Goal: Task Accomplishment & Management: Use online tool/utility

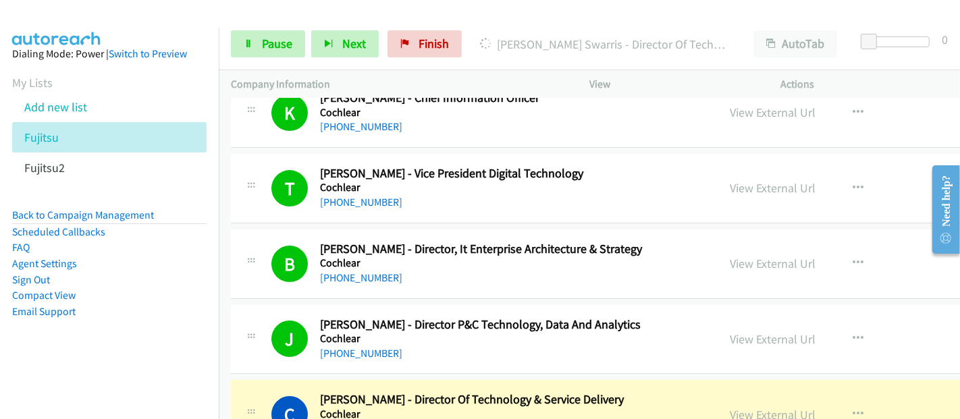
scroll to position [8475, 0]
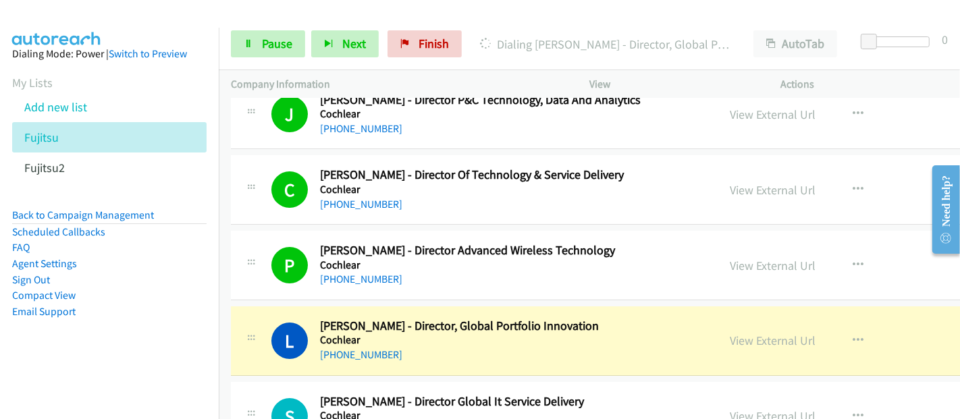
click at [588, 354] on td "L Callback Scheduled [PERSON_NAME] - Director, Global Portfolio Innovation Coch…" at bounding box center [694, 341] width 950 height 76
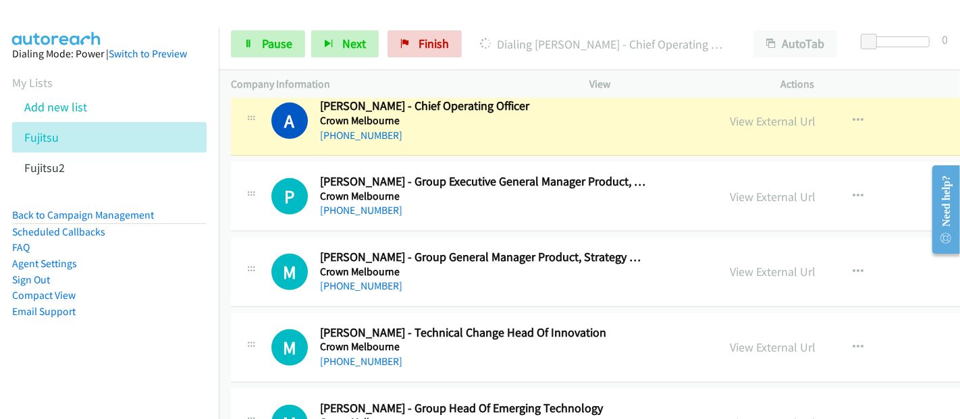
scroll to position [9300, 0]
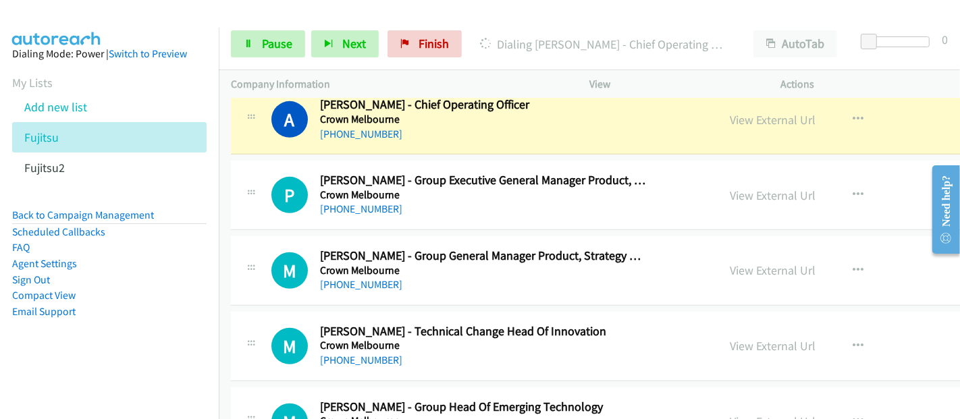
click at [689, 333] on div "M Callback Scheduled [PERSON_NAME] - Technical Change Head Of Innovation Crown …" at bounding box center [488, 346] width 435 height 45
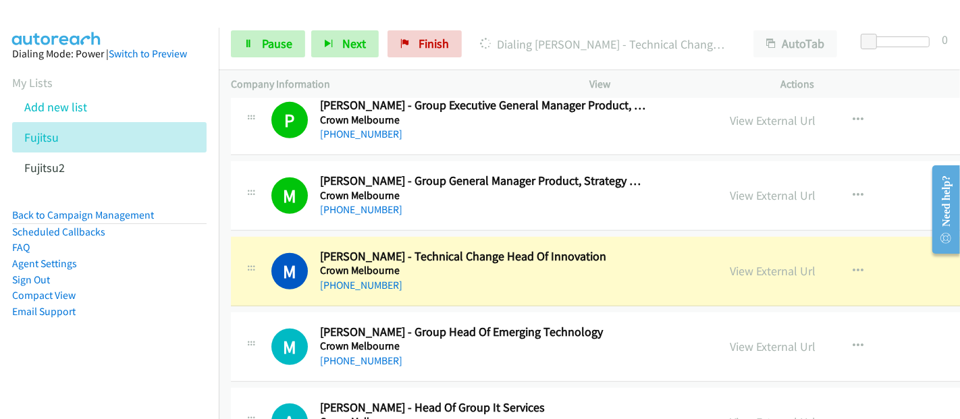
drag, startPoint x: 741, startPoint y: 242, endPoint x: 709, endPoint y: 277, distance: 47.4
click at [741, 263] on link "View External Url" at bounding box center [773, 271] width 86 height 16
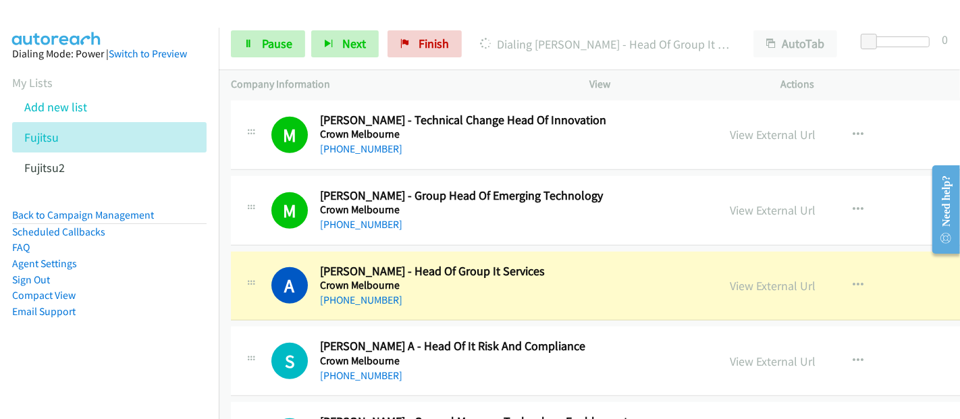
scroll to position [9526, 0]
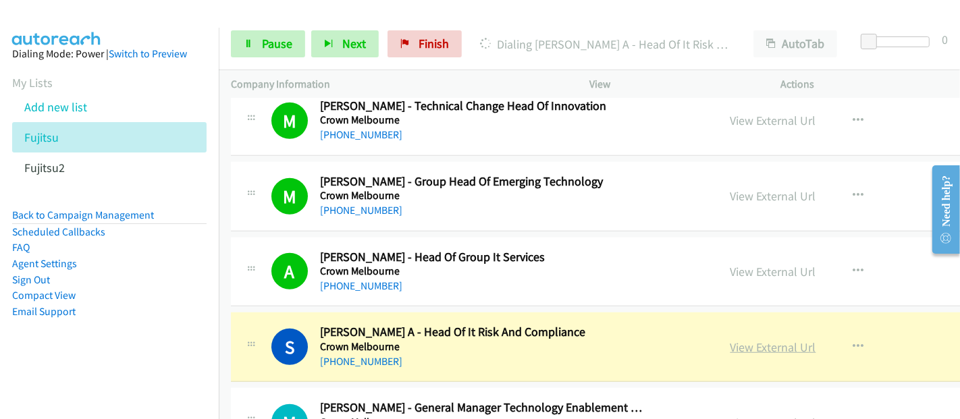
click at [760, 340] on link "View External Url" at bounding box center [773, 348] width 86 height 16
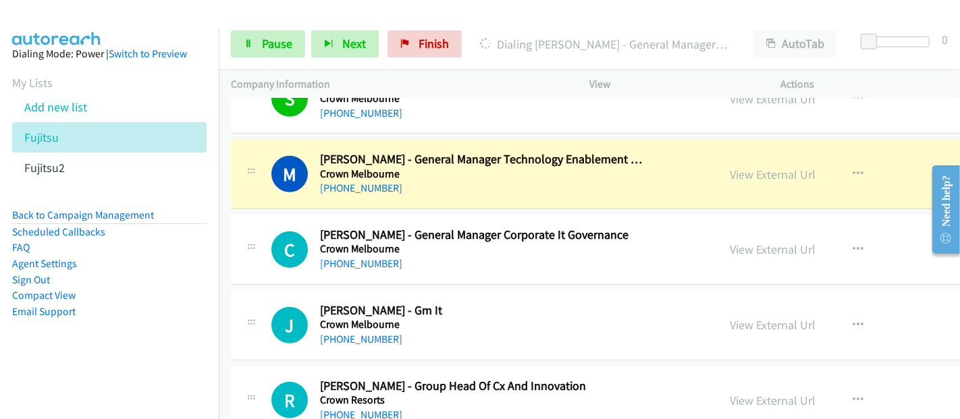
scroll to position [9751, 0]
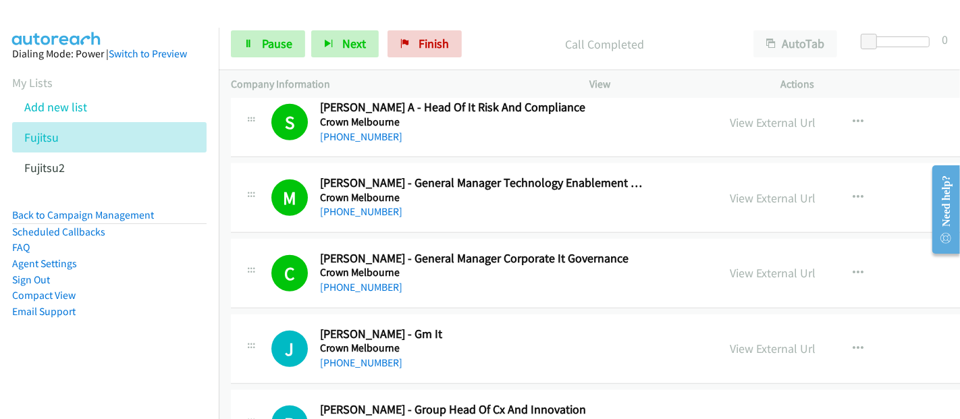
click at [403, 279] on div "C Callback Scheduled [PERSON_NAME] - General Manager Corporate It Governance Cr…" at bounding box center [694, 274] width 926 height 70
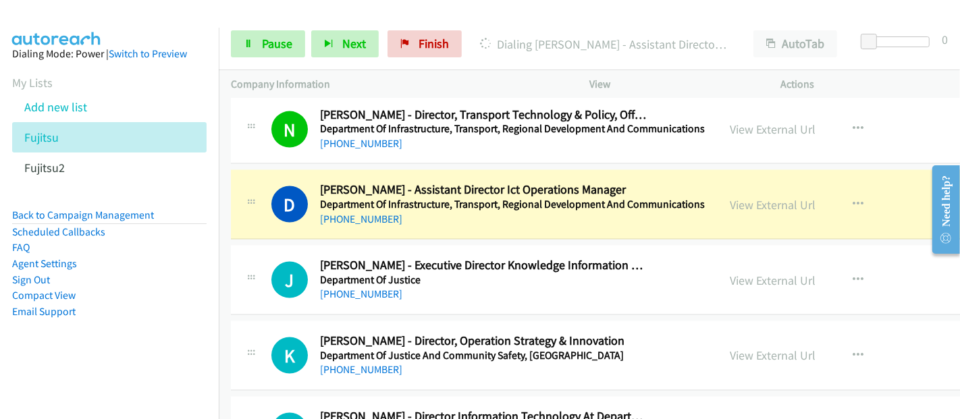
scroll to position [10426, 0]
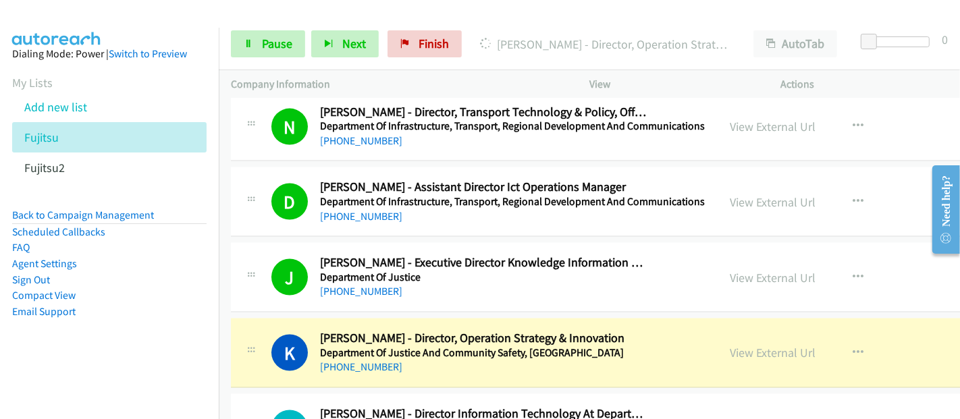
drag, startPoint x: 383, startPoint y: 299, endPoint x: 398, endPoint y: 304, distance: 16.2
click at [383, 319] on div "K Callback Scheduled [PERSON_NAME] - Director, Operation Strategy & Innovation …" at bounding box center [694, 354] width 926 height 70
click at [770, 345] on link "View External Url" at bounding box center [773, 353] width 86 height 16
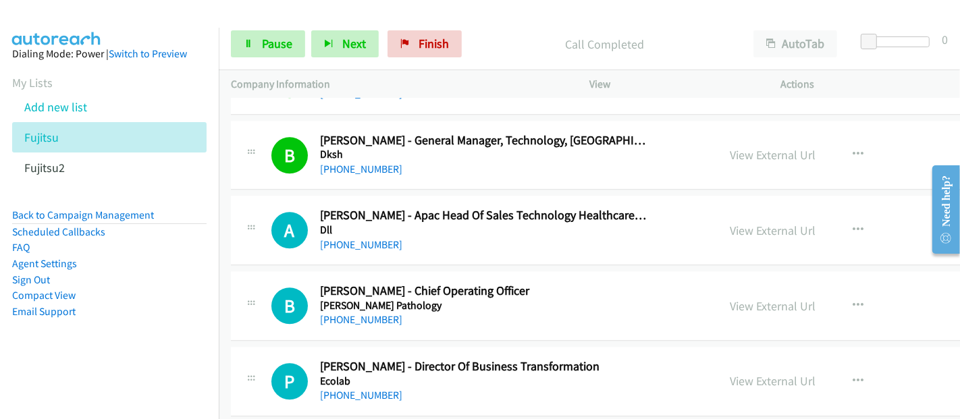
scroll to position [11626, 0]
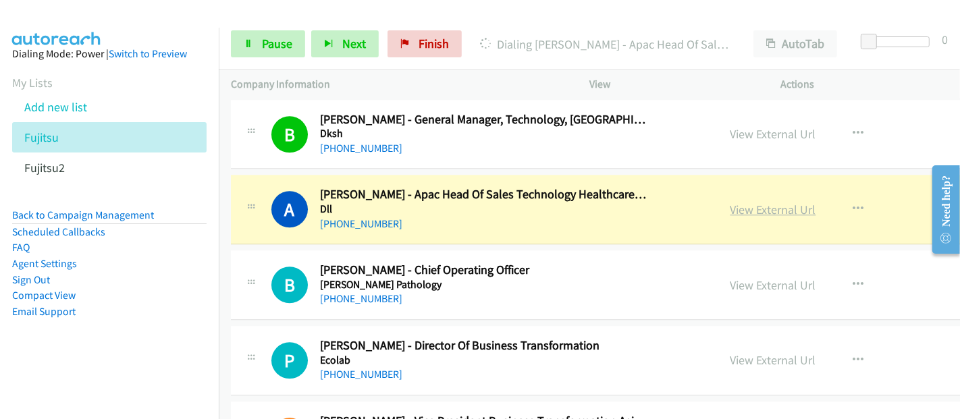
click at [756, 202] on link "View External Url" at bounding box center [773, 210] width 86 height 16
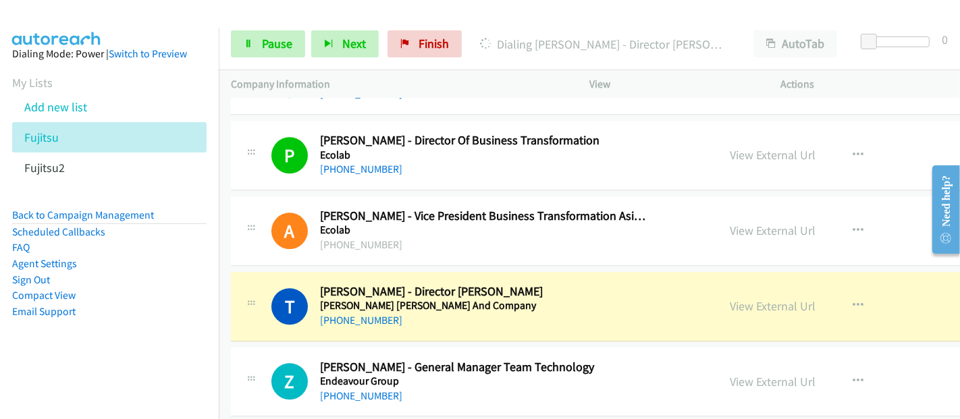
scroll to position [11851, 0]
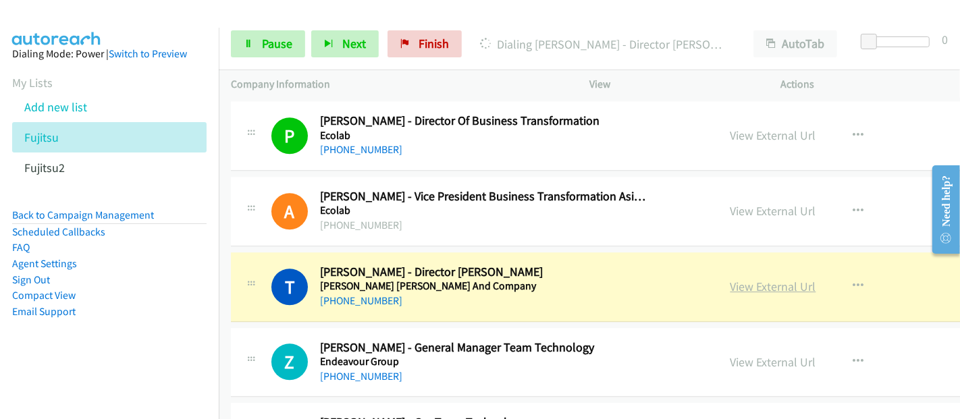
click at [773, 279] on link "View External Url" at bounding box center [773, 287] width 86 height 16
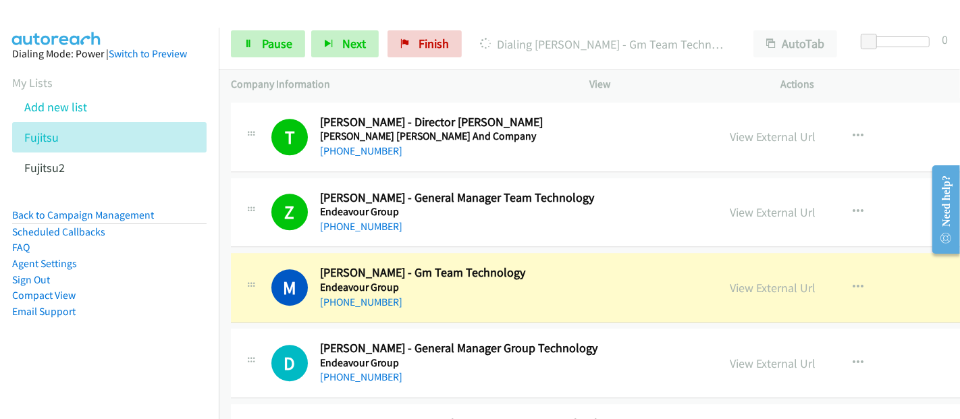
scroll to position [12001, 0]
click at [757, 280] on link "View External Url" at bounding box center [773, 288] width 86 height 16
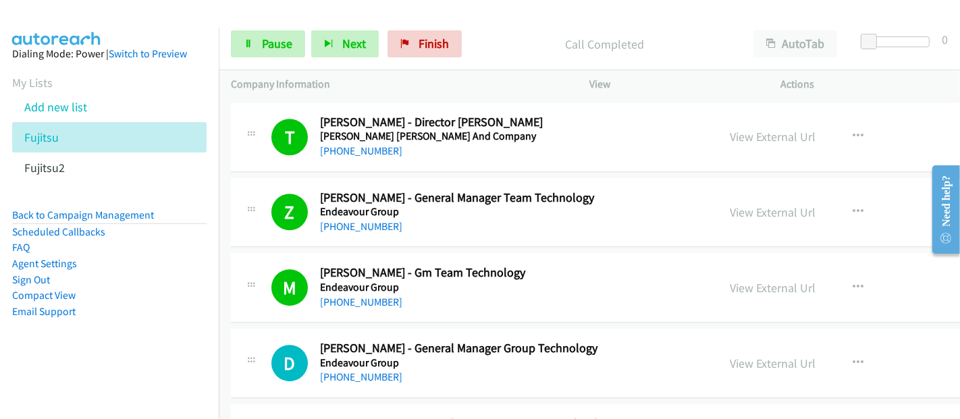
click at [336, 11] on div at bounding box center [474, 26] width 948 height 52
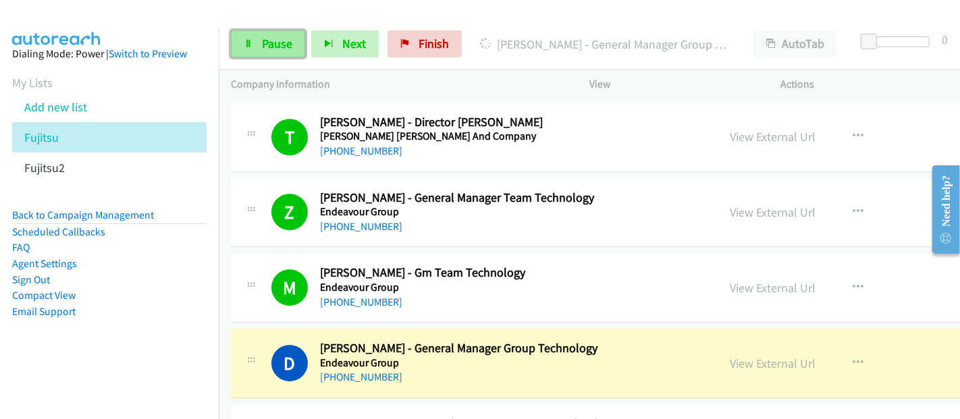
click at [276, 40] on span "Pause" at bounding box center [277, 44] width 30 height 16
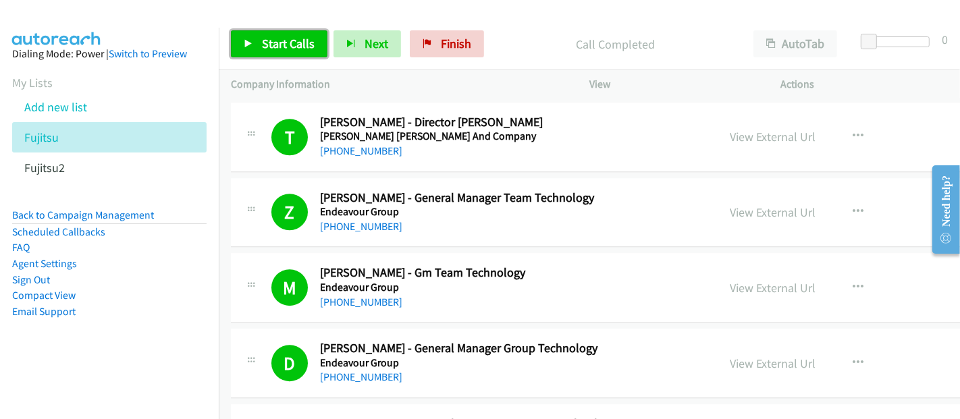
click at [292, 46] on span "Start Calls" at bounding box center [288, 44] width 53 height 16
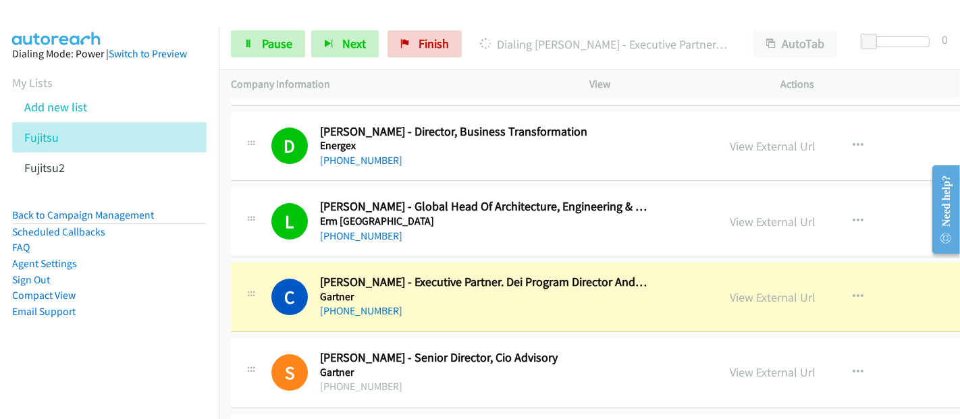
scroll to position [12526, 0]
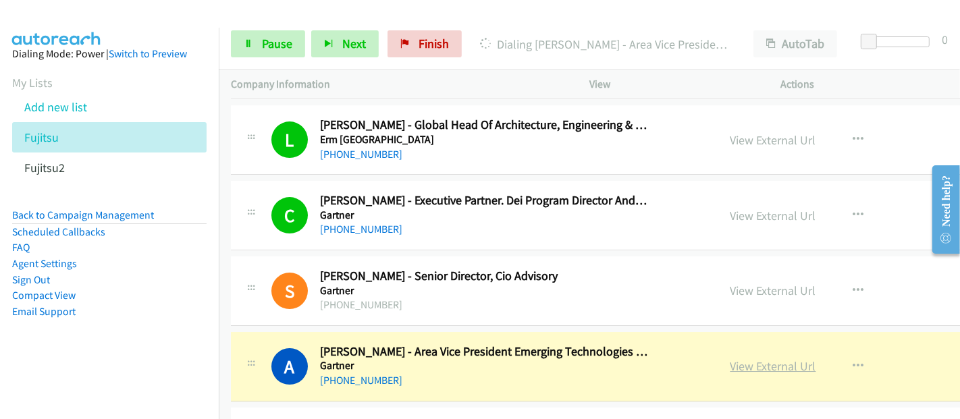
click at [754, 358] on link "View External Url" at bounding box center [773, 366] width 86 height 16
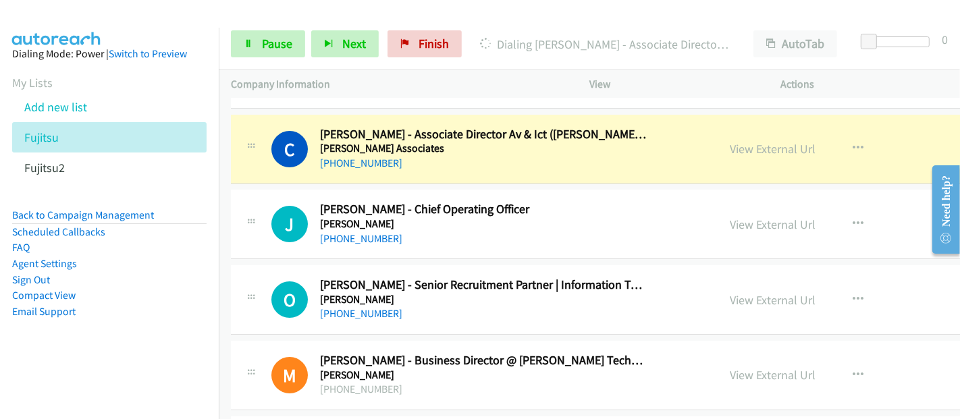
scroll to position [12826, 0]
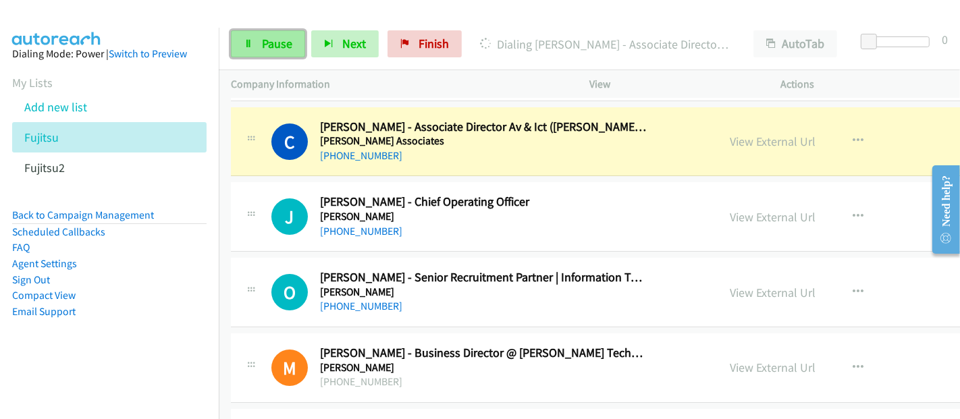
click at [271, 40] on span "Pause" at bounding box center [277, 44] width 30 height 16
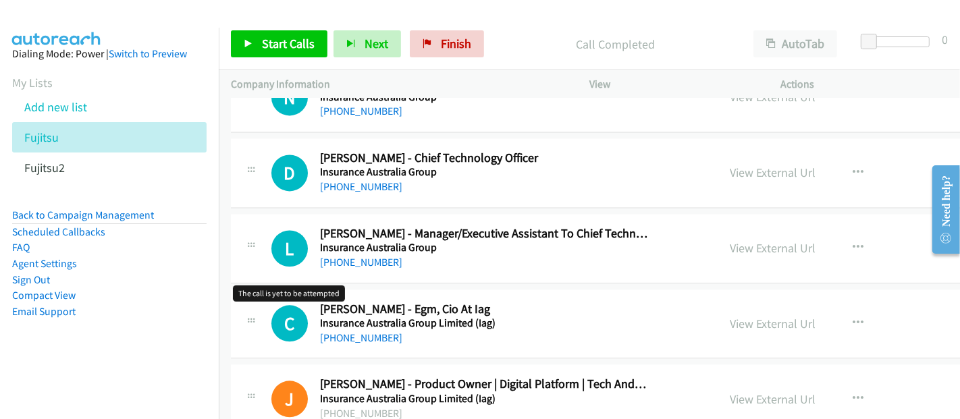
scroll to position [15527, 0]
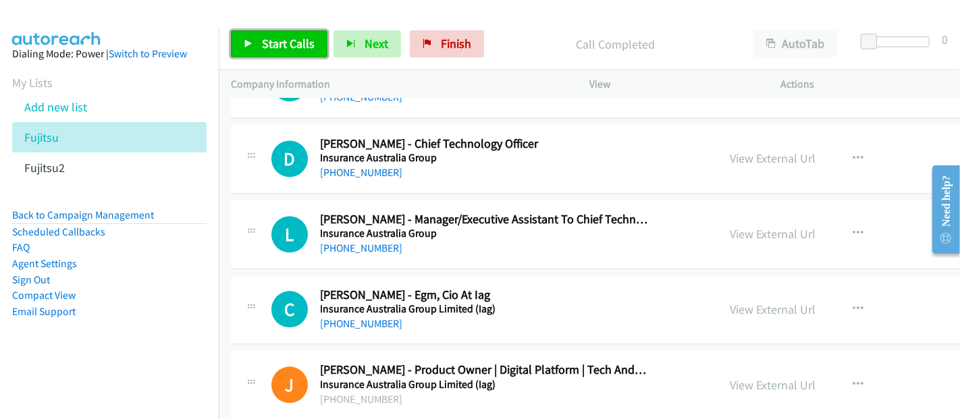
click at [270, 43] on span "Start Calls" at bounding box center [288, 44] width 53 height 16
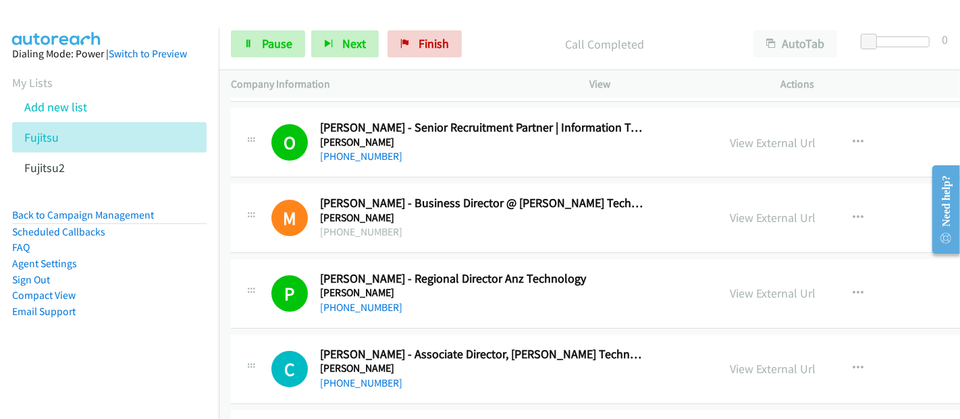
scroll to position [13051, 0]
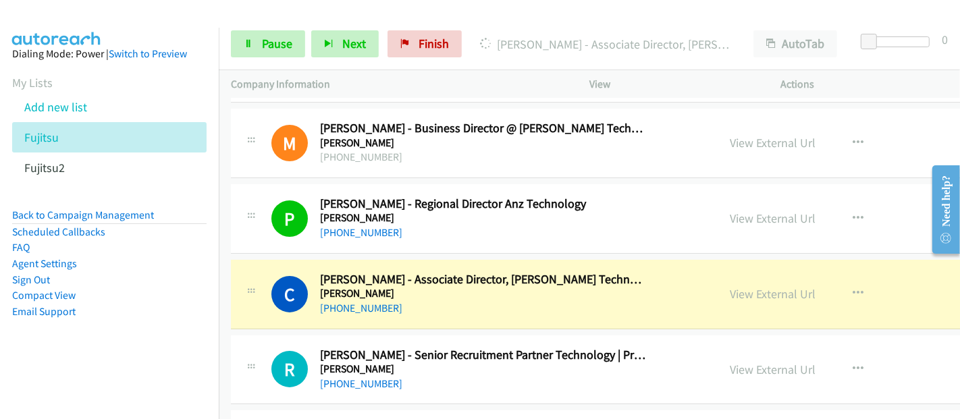
click at [402, 300] on div "[PHONE_NUMBER]" at bounding box center [483, 308] width 327 height 16
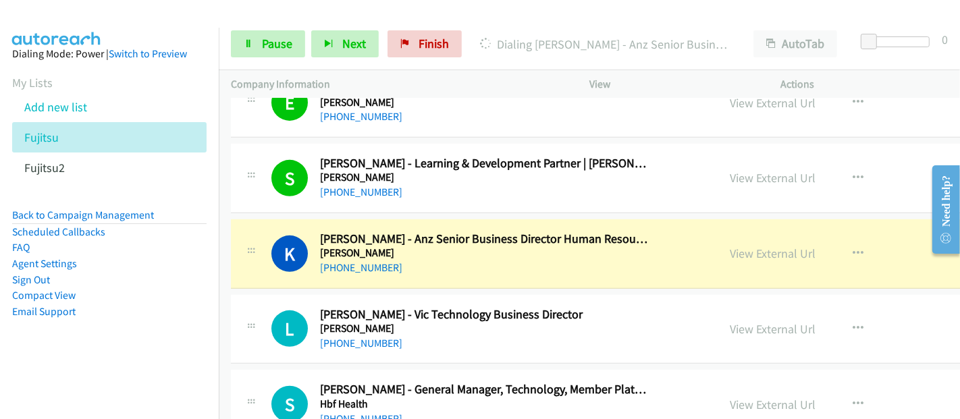
scroll to position [13501, 0]
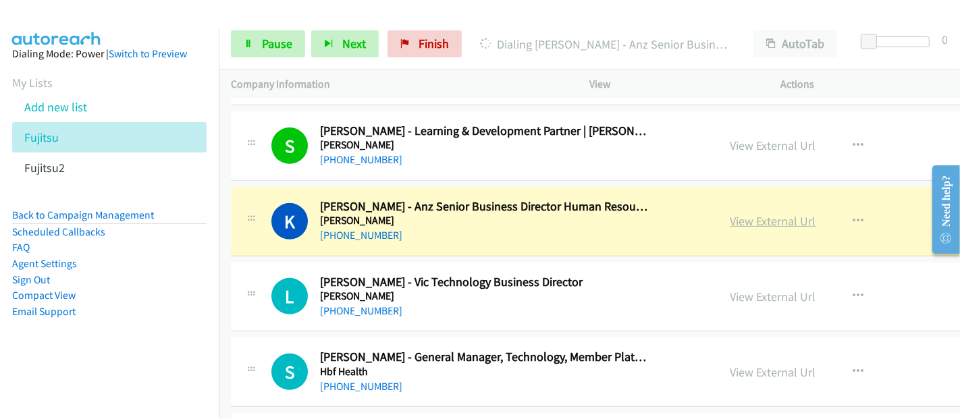
click at [752, 213] on link "View External Url" at bounding box center [773, 221] width 86 height 16
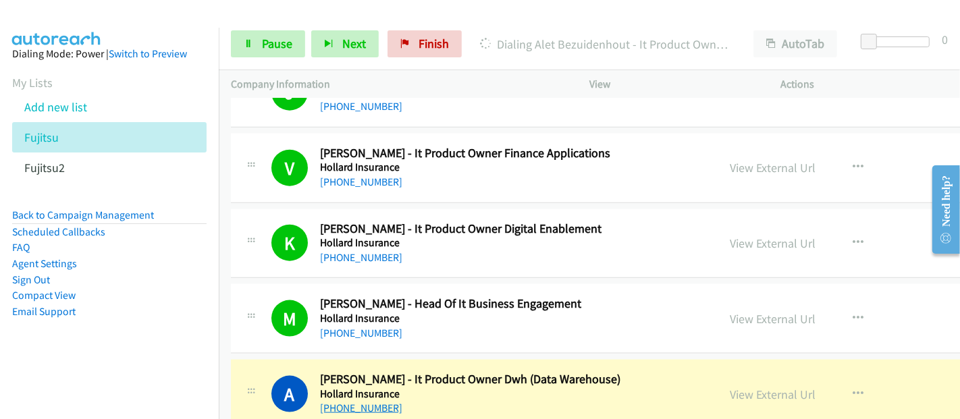
scroll to position [14401, 0]
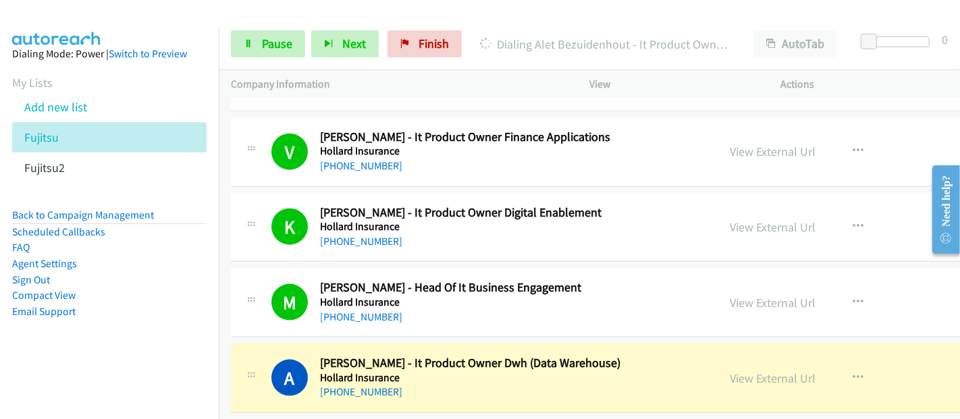
drag, startPoint x: 406, startPoint y: 356, endPoint x: 439, endPoint y: 350, distance: 33.0
click at [406, 384] on div "[PHONE_NUMBER]" at bounding box center [483, 392] width 327 height 16
click at [741, 371] on link "View External Url" at bounding box center [773, 379] width 86 height 16
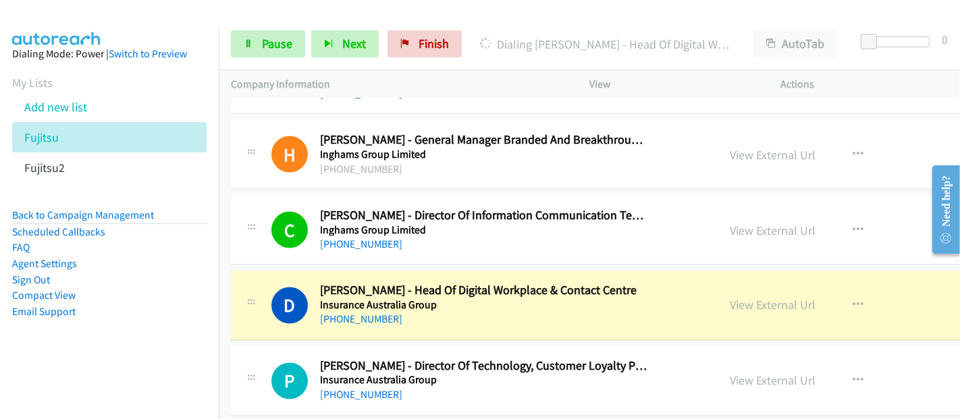
scroll to position [15001, 0]
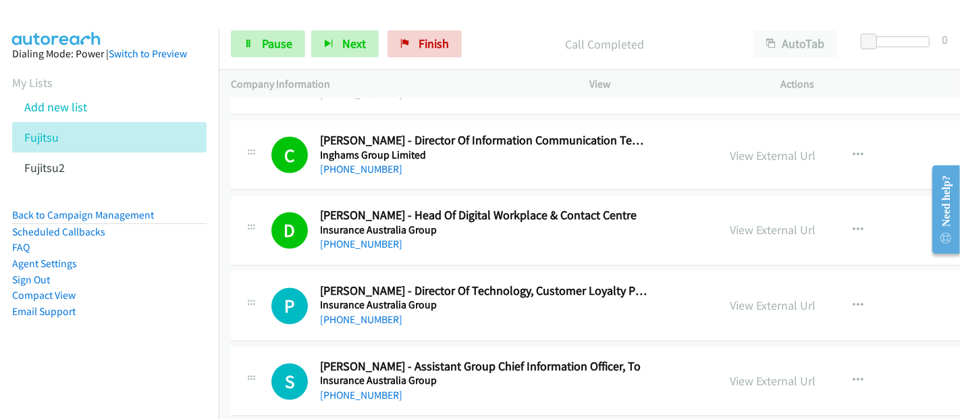
click at [533, 237] on div "[PHONE_NUMBER]" at bounding box center [483, 245] width 327 height 16
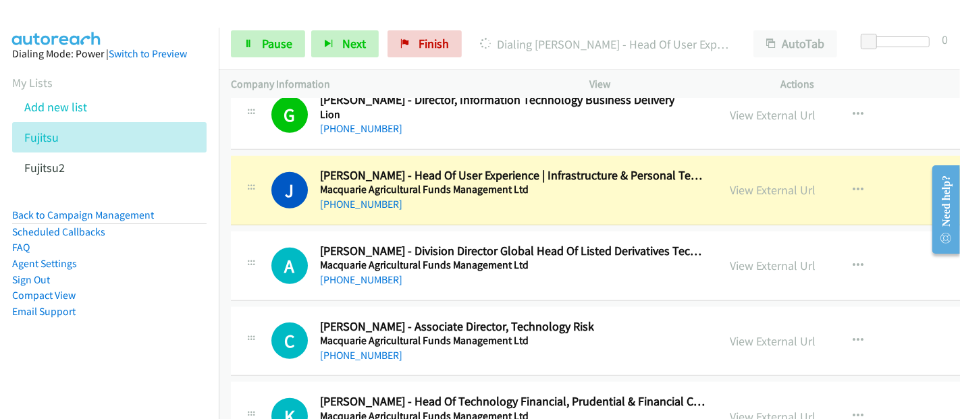
scroll to position [18302, 0]
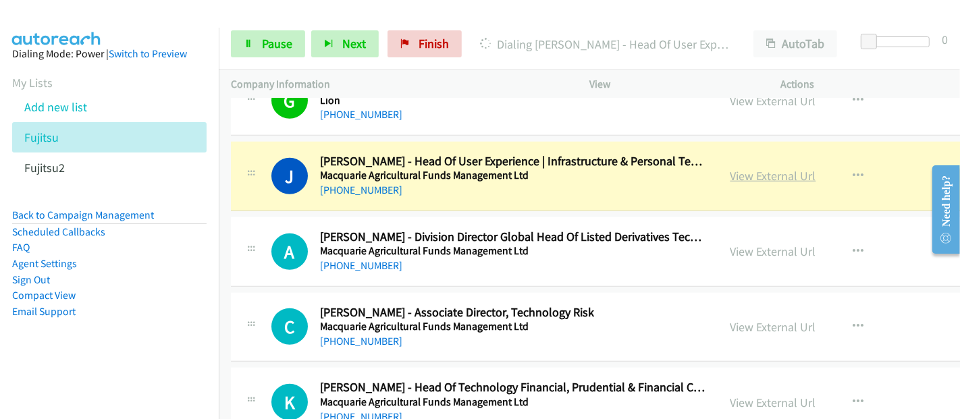
click at [767, 168] on link "View External Url" at bounding box center [773, 176] width 86 height 16
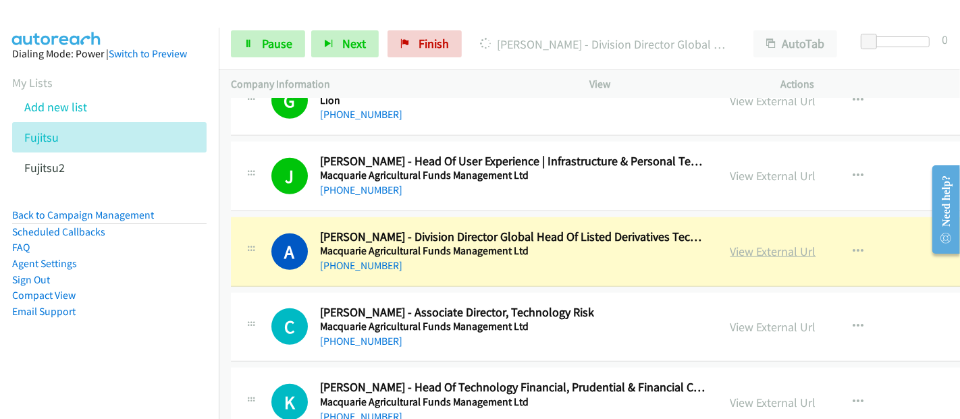
click at [753, 244] on link "View External Url" at bounding box center [773, 252] width 86 height 16
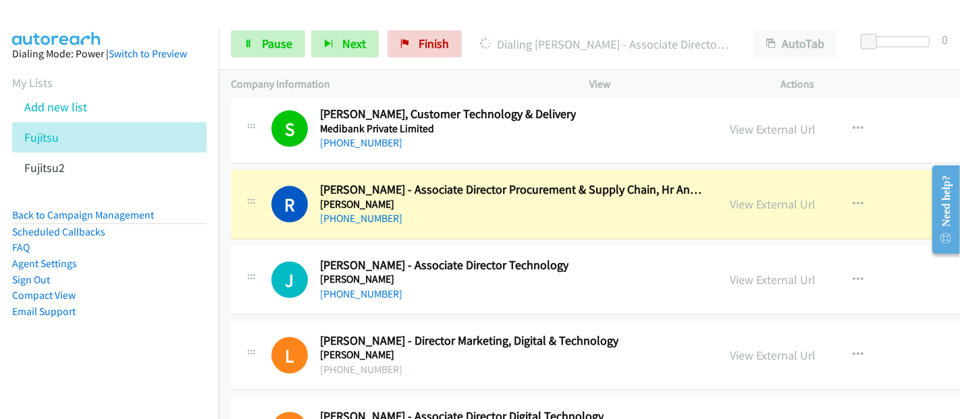
scroll to position [19052, 0]
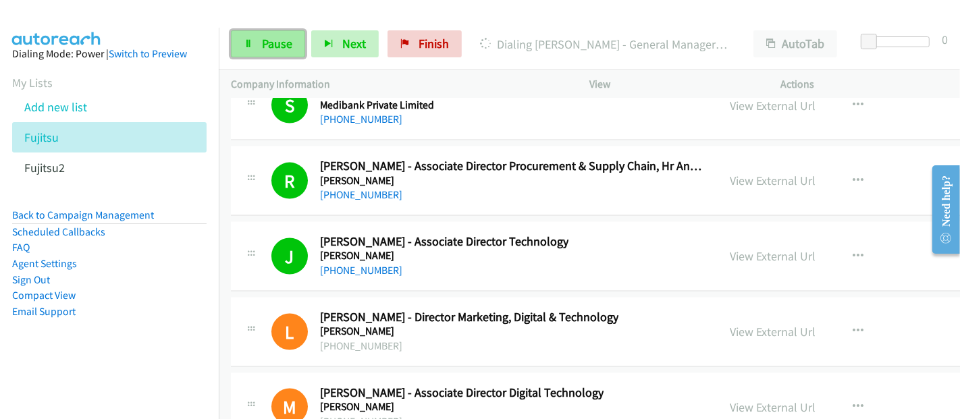
click at [295, 38] on link "Pause" at bounding box center [268, 43] width 74 height 27
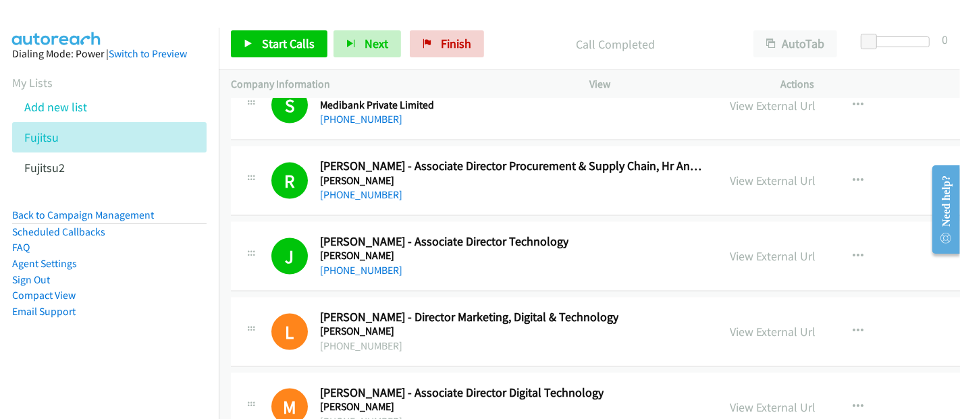
click at [528, 30] on div "Call Completed" at bounding box center [615, 43] width 251 height 27
click at [295, 36] on span "Start Calls" at bounding box center [288, 44] width 53 height 16
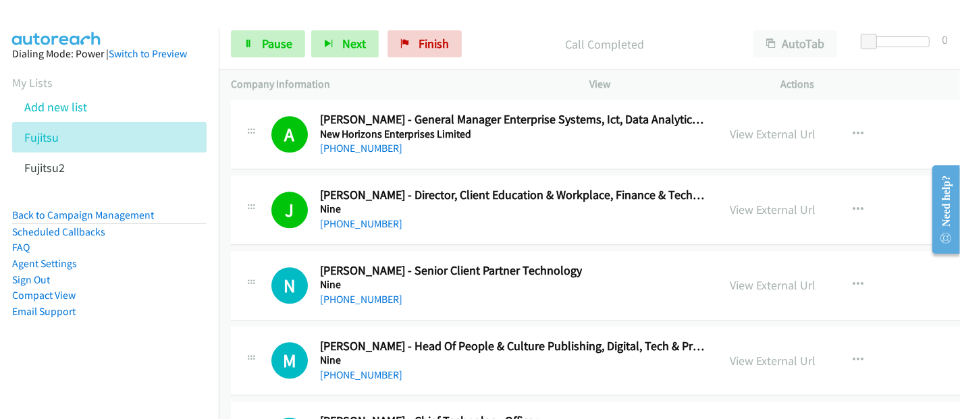
scroll to position [20327, 0]
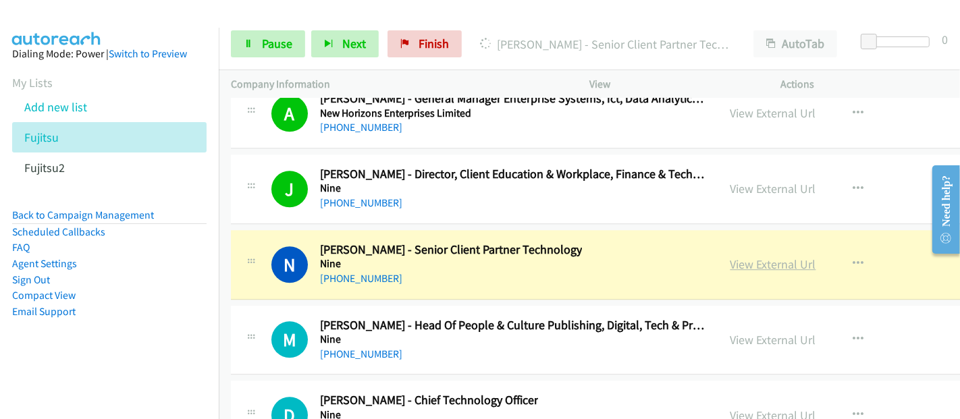
click at [759, 257] on link "View External Url" at bounding box center [773, 265] width 86 height 16
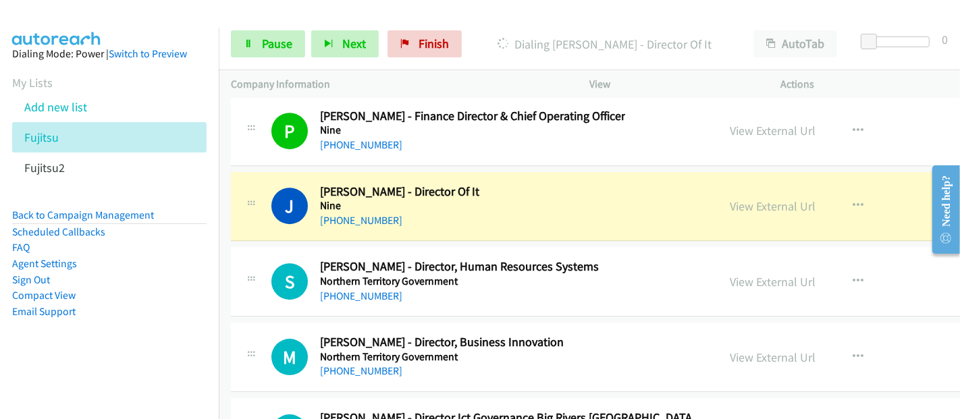
scroll to position [20851, 0]
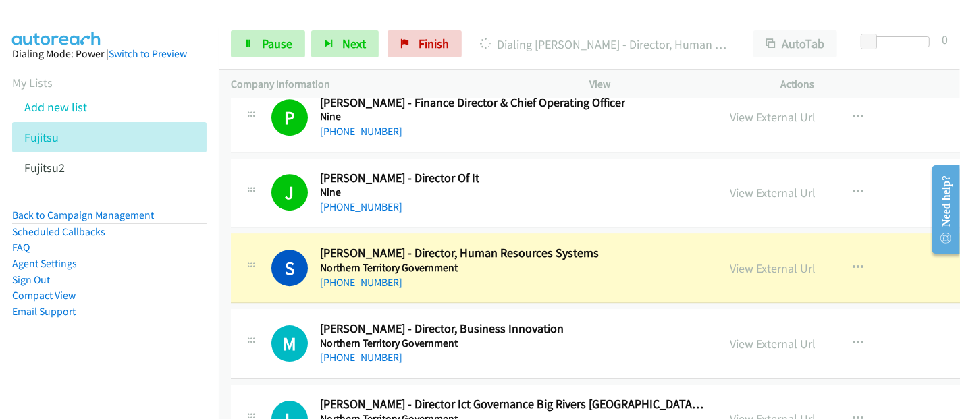
drag, startPoint x: 863, startPoint y: 226, endPoint x: 854, endPoint y: 225, distance: 8.9
click at [863, 246] on div "View External Url View External Url Schedule/Manage Callback Start Calls Here R…" at bounding box center [846, 268] width 256 height 45
click at [766, 261] on link "View External Url" at bounding box center [773, 269] width 86 height 16
click at [256, 38] on link "Pause" at bounding box center [268, 43] width 74 height 27
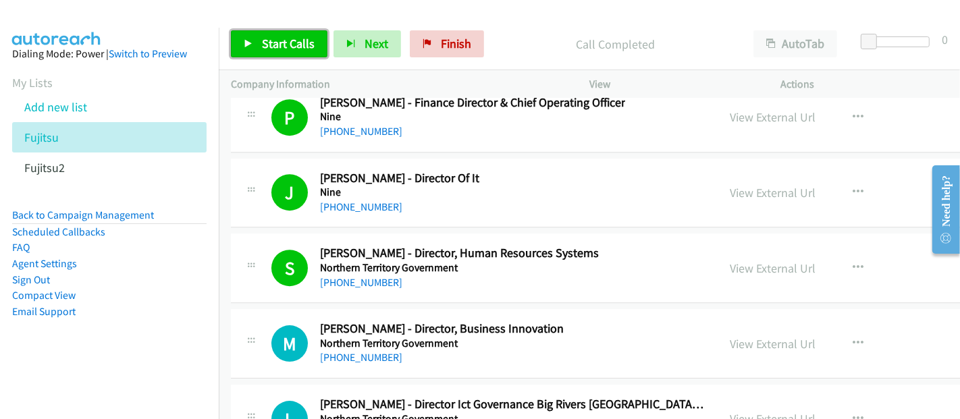
click at [298, 45] on span "Start Calls" at bounding box center [288, 44] width 53 height 16
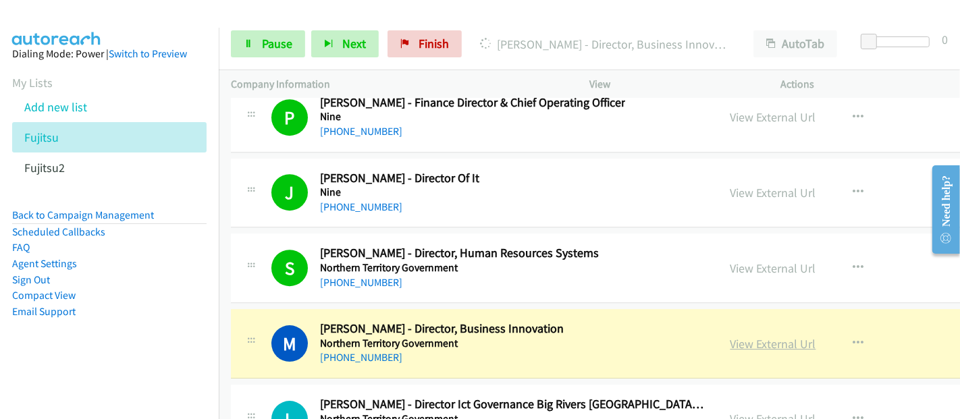
click at [766, 336] on link "View External Url" at bounding box center [773, 344] width 86 height 16
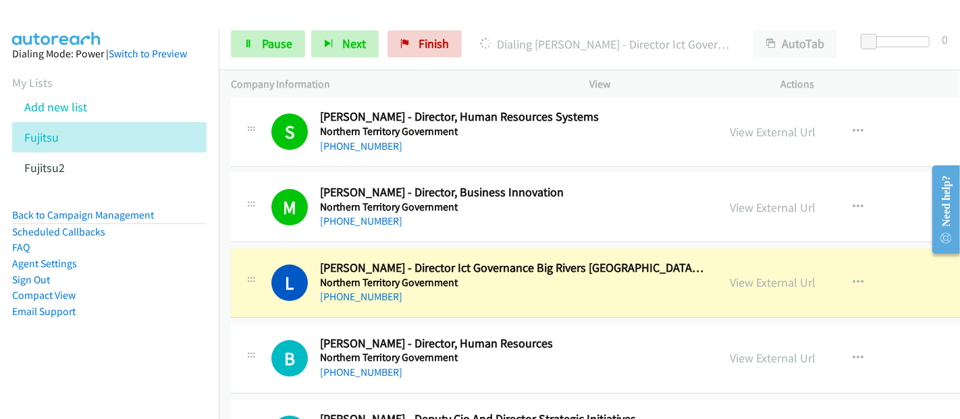
scroll to position [21002, 0]
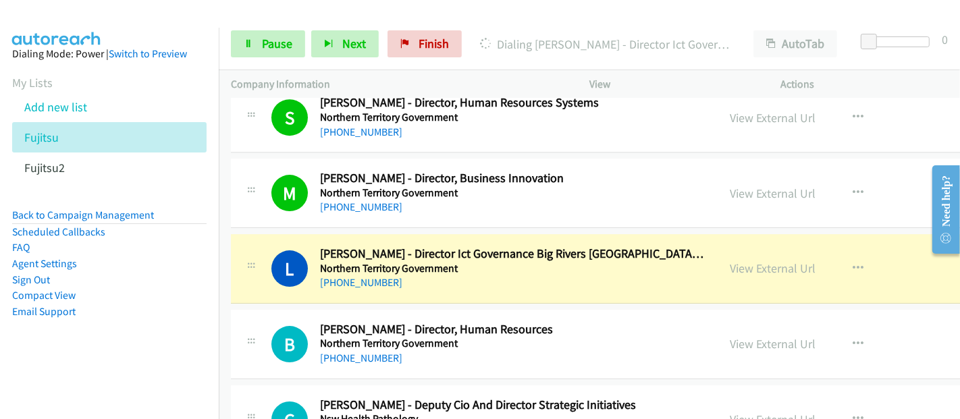
click at [639, 171] on div "M Callback Scheduled [PERSON_NAME] - Director, Business Innovation Northern Ter…" at bounding box center [488, 193] width 435 height 45
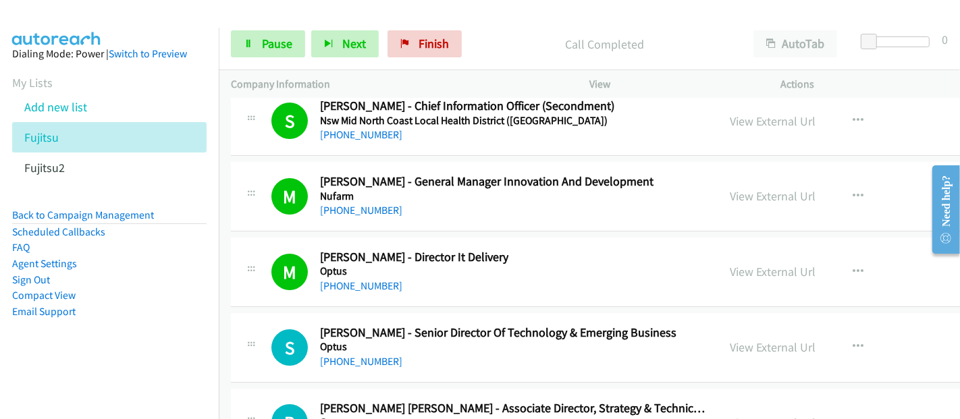
scroll to position [21602, 0]
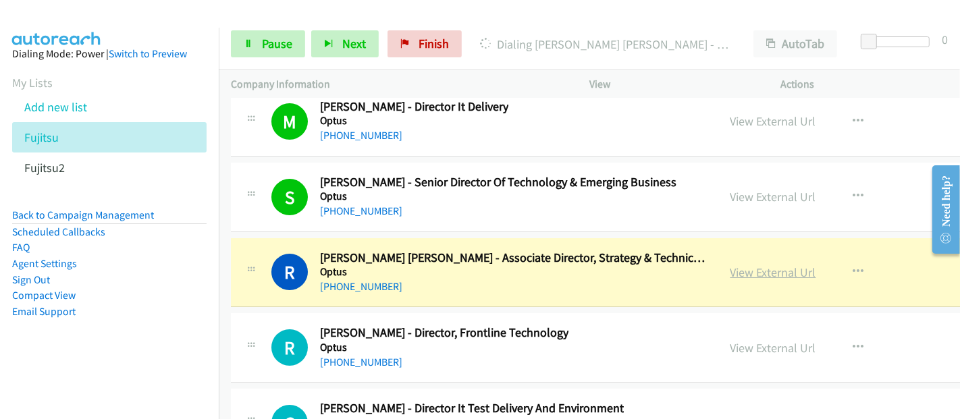
click at [739, 265] on link "View External Url" at bounding box center [773, 273] width 86 height 16
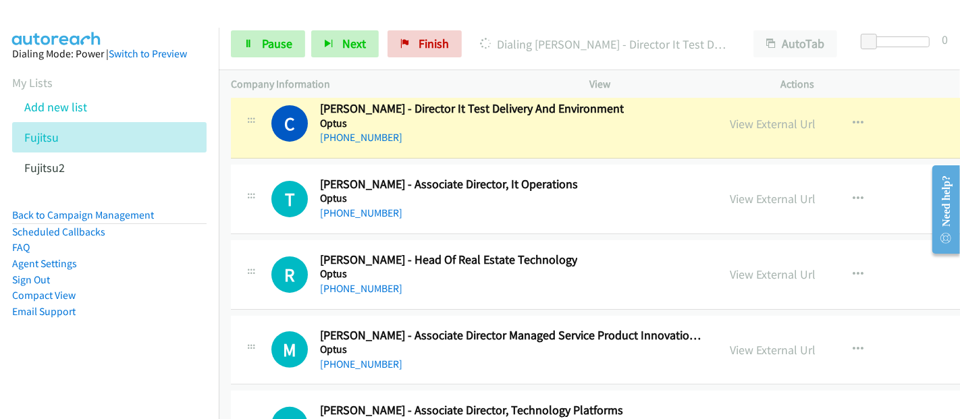
scroll to position [21827, 0]
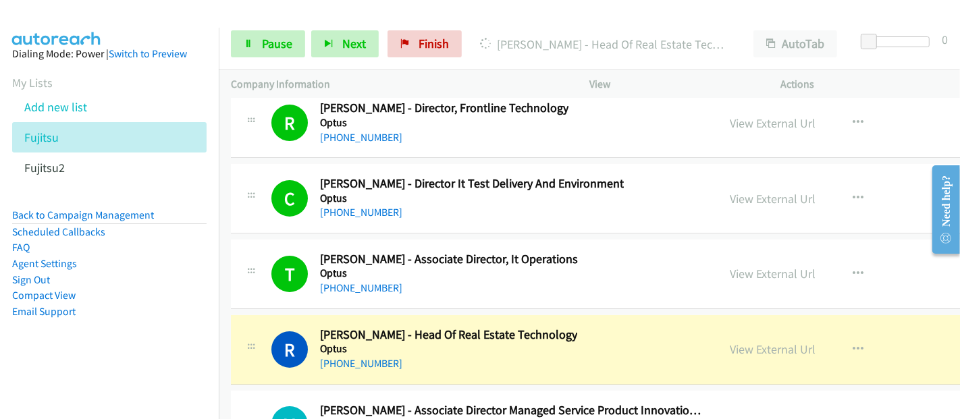
click at [748, 327] on div "View External Url View External Url Schedule/Manage Callback Start Calls Here R…" at bounding box center [846, 349] width 256 height 45
click at [757, 342] on link "View External Url" at bounding box center [773, 350] width 86 height 16
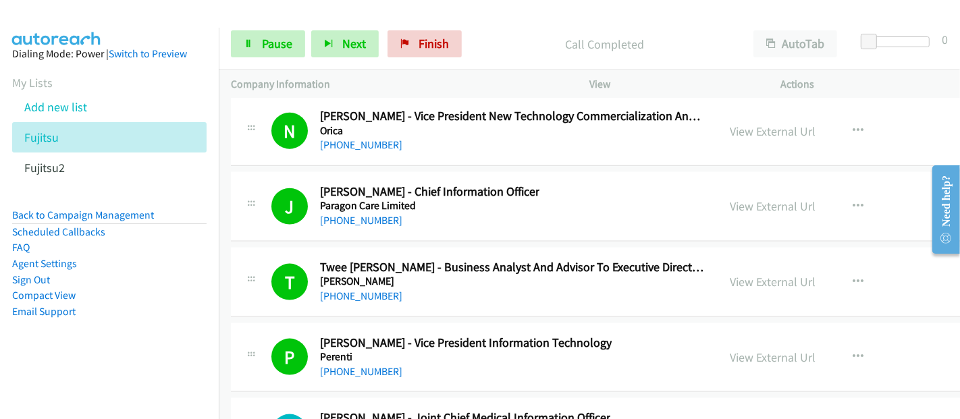
scroll to position [23252, 0]
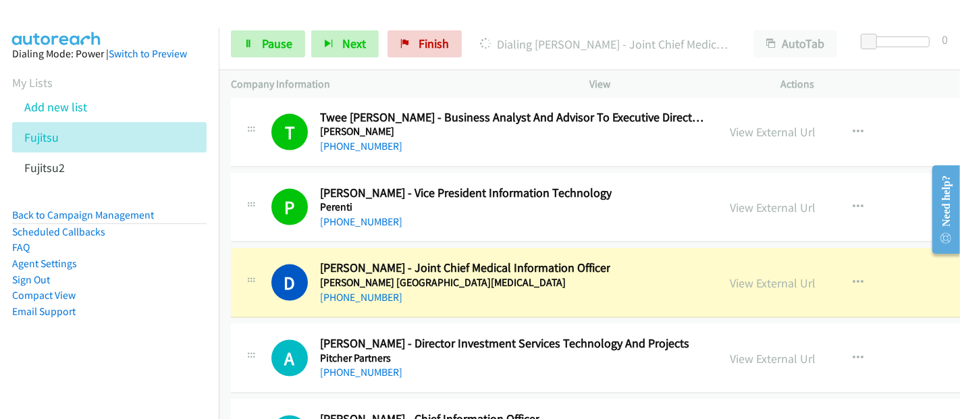
drag, startPoint x: 351, startPoint y: 199, endPoint x: 552, endPoint y: 215, distance: 201.1
click at [351, 261] on h2 "[PERSON_NAME] - Joint Chief Medical Information Officer" at bounding box center [465, 269] width 290 height 16
click at [771, 275] on link "View External Url" at bounding box center [773, 283] width 86 height 16
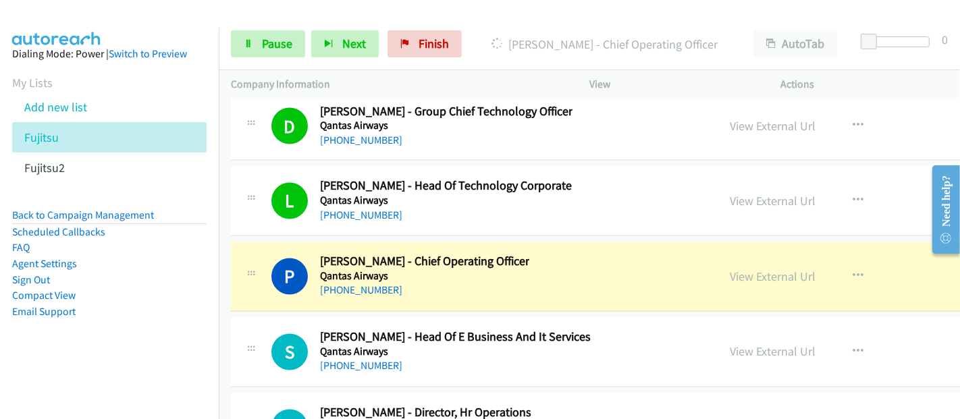
scroll to position [23777, 0]
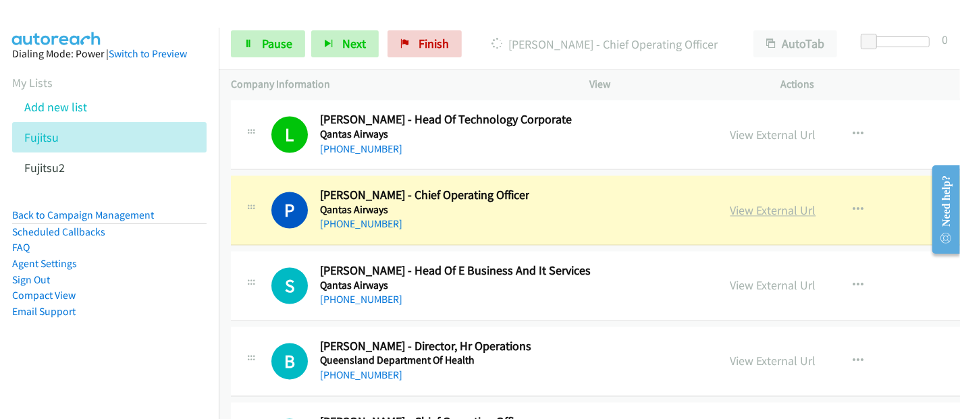
click at [782, 203] on link "View External Url" at bounding box center [773, 211] width 86 height 16
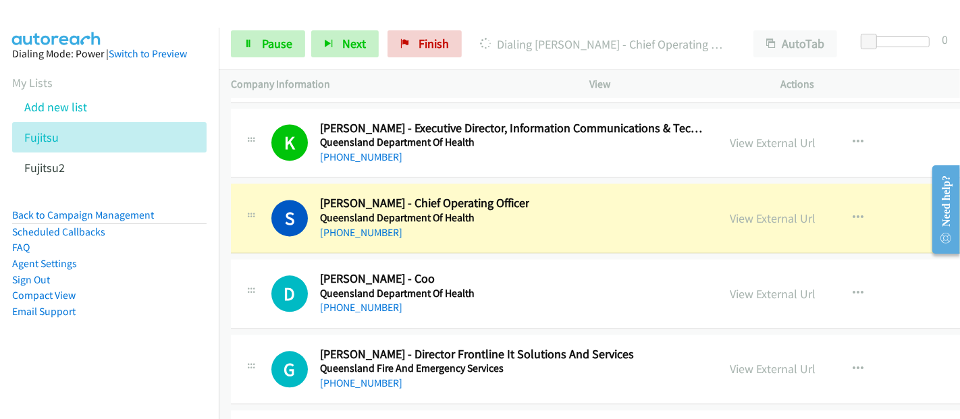
scroll to position [24227, 0]
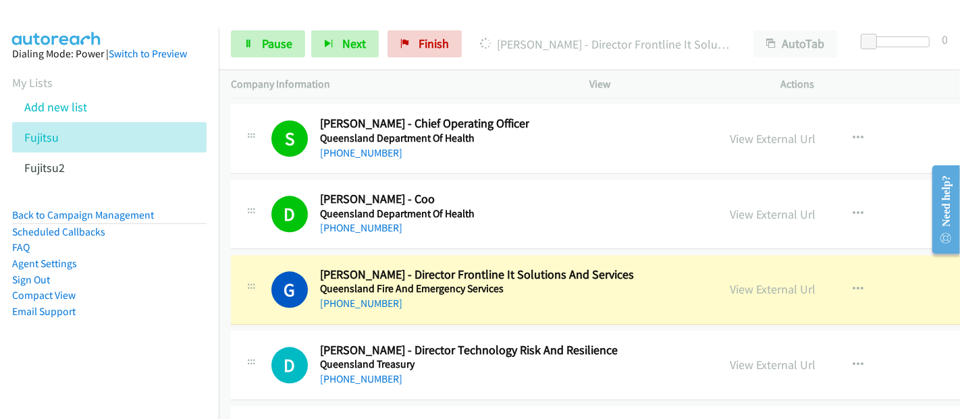
click at [397, 255] on div "G Callback Scheduled [PERSON_NAME] - Director Frontline It Solutions And Servic…" at bounding box center [694, 290] width 926 height 70
click at [776, 282] on link "View External Url" at bounding box center [773, 290] width 86 height 16
click at [273, 53] on link "Pause" at bounding box center [268, 43] width 74 height 27
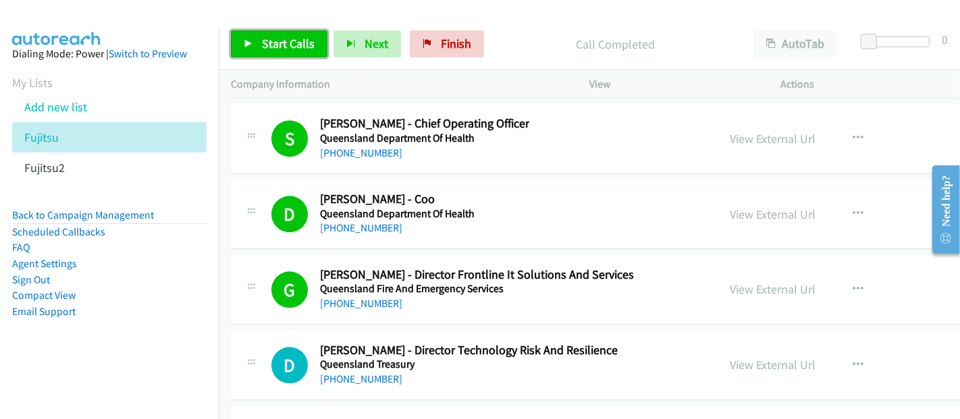
click at [284, 45] on span "Start Calls" at bounding box center [288, 44] width 53 height 16
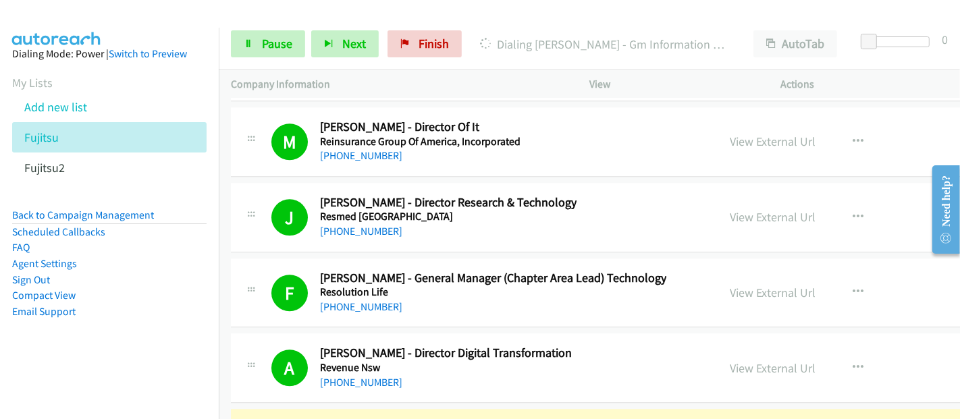
scroll to position [24902, 0]
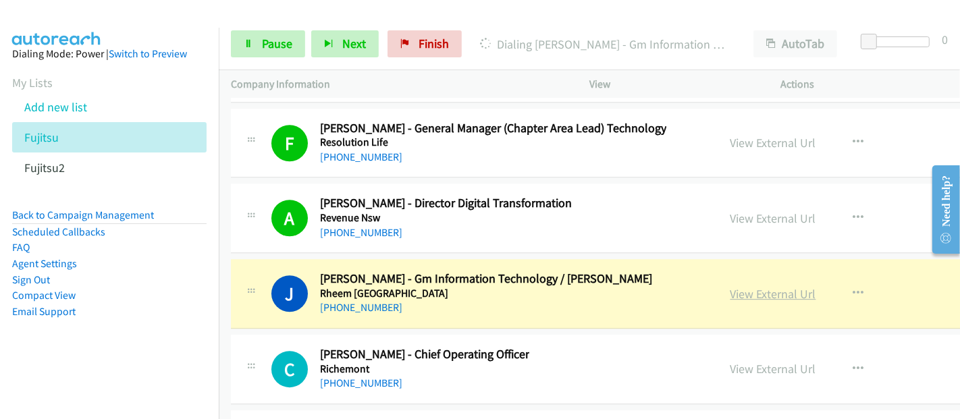
click at [753, 286] on link "View External Url" at bounding box center [773, 294] width 86 height 16
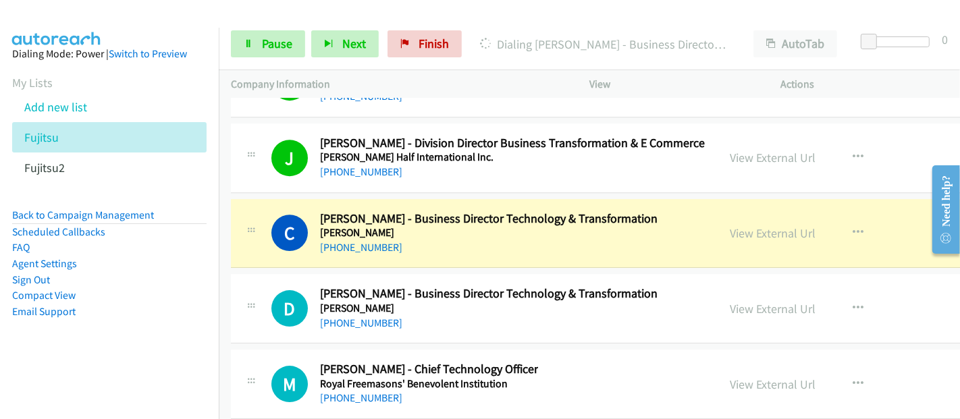
scroll to position [25202, 0]
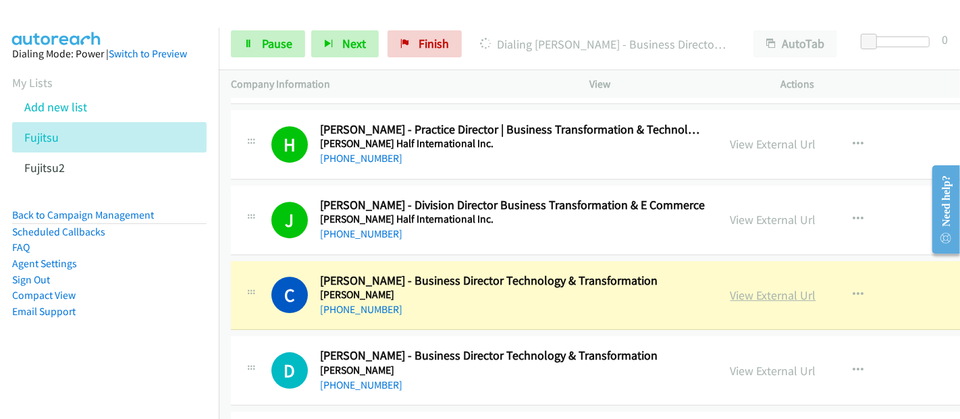
click at [743, 288] on link "View External Url" at bounding box center [773, 296] width 86 height 16
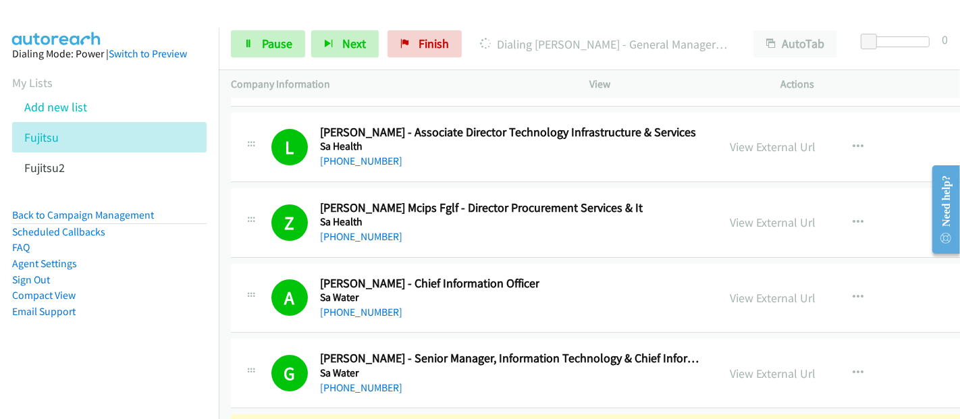
scroll to position [25653, 0]
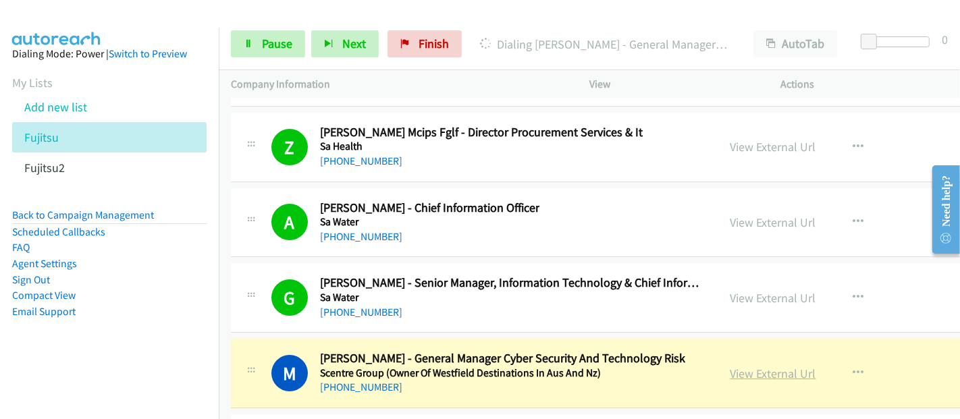
click at [768, 366] on link "View External Url" at bounding box center [773, 374] width 86 height 16
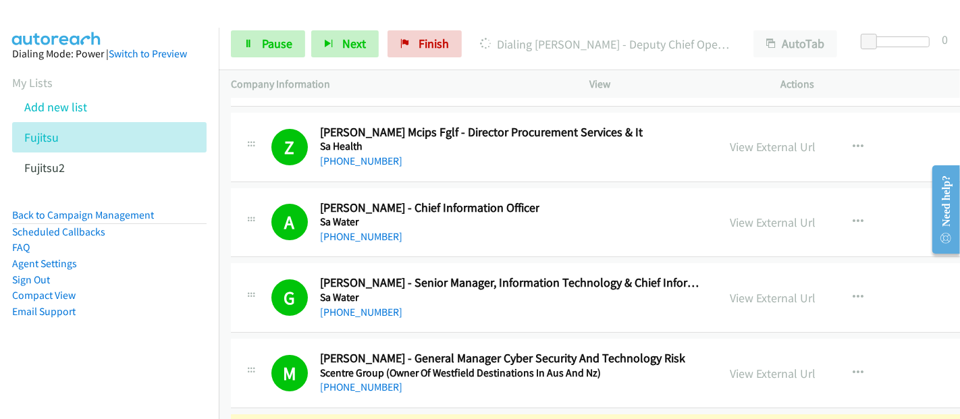
scroll to position [25802, 0]
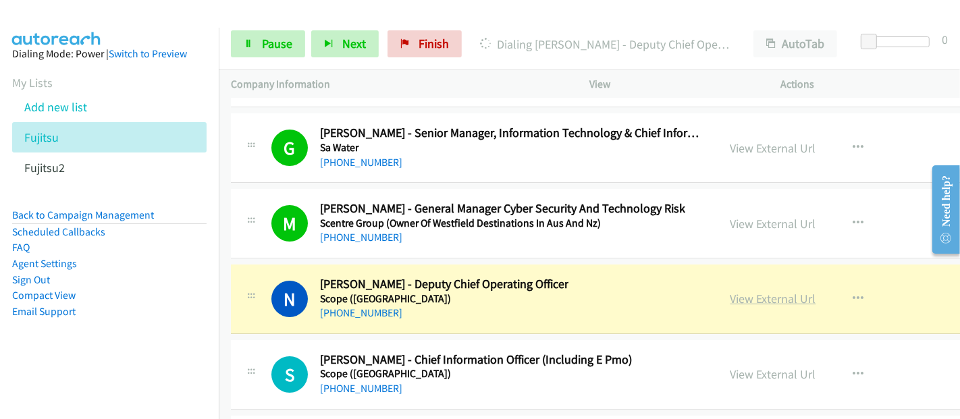
click at [757, 291] on link "View External Url" at bounding box center [773, 299] width 86 height 16
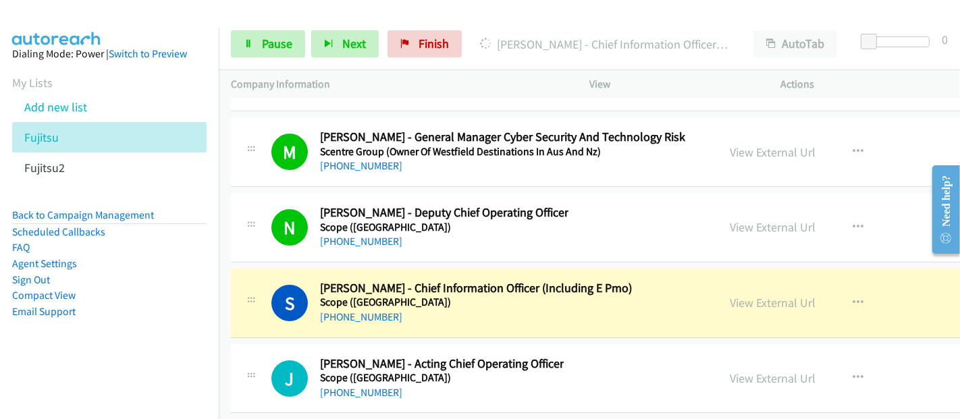
scroll to position [25952, 0]
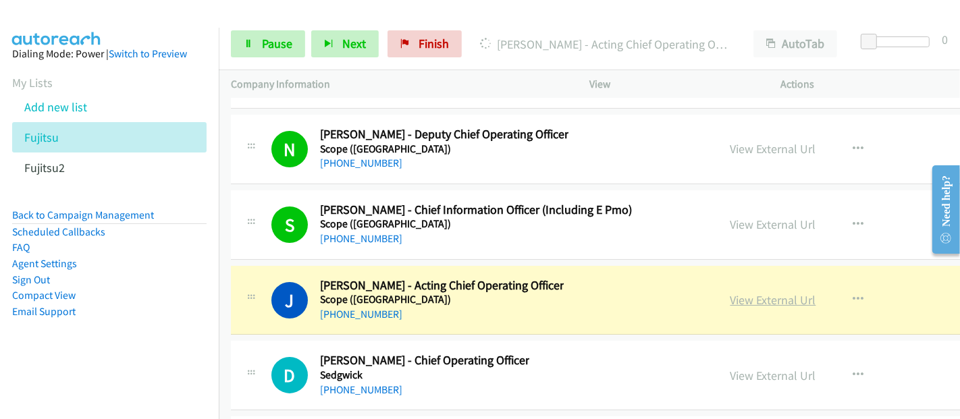
click at [752, 292] on link "View External Url" at bounding box center [773, 300] width 86 height 16
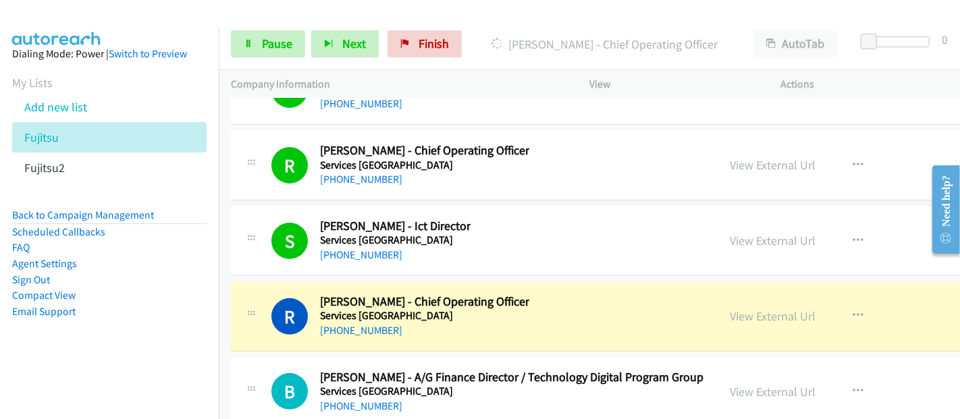
scroll to position [26328, 0]
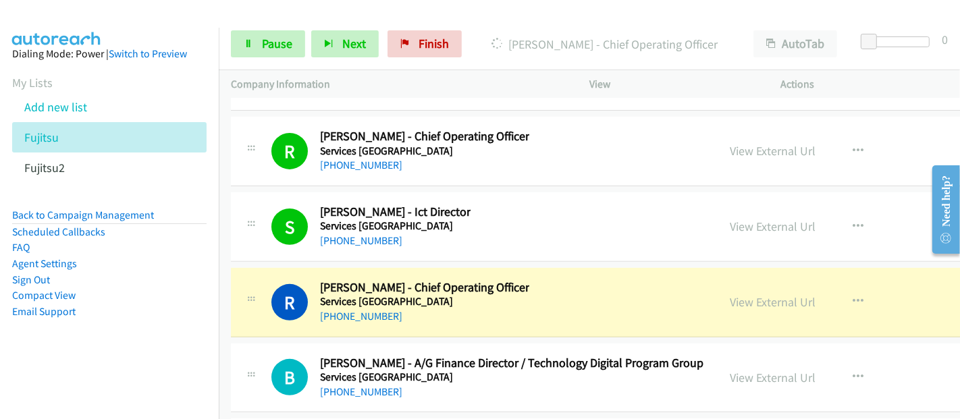
drag, startPoint x: 751, startPoint y: 230, endPoint x: 684, endPoint y: 290, distance: 90.4
click at [751, 294] on link "View External Url" at bounding box center [773, 302] width 86 height 16
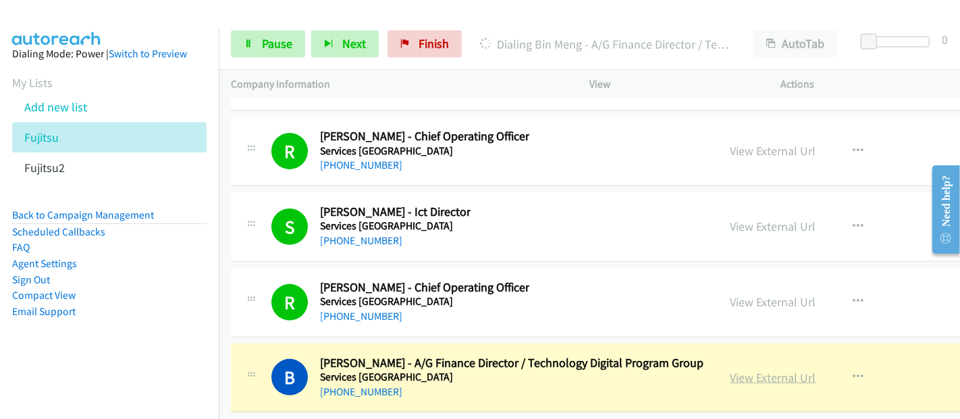
click at [768, 370] on link "View External Url" at bounding box center [773, 378] width 86 height 16
click at [255, 45] on link "Pause" at bounding box center [268, 43] width 74 height 27
